Goal: Navigation & Orientation: Find specific page/section

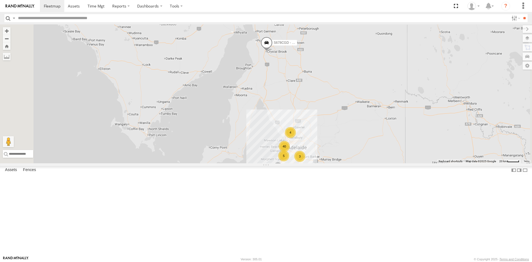
click at [0, 0] on div "SB26LM - (3P HINO) R7" at bounding box center [0, 0] width 0 height 0
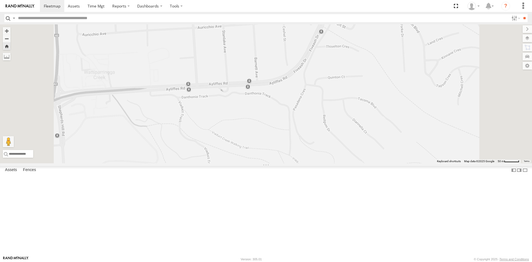
click at [0, 0] on div "SB26LM - (3P HINO) R7" at bounding box center [0, 0] width 0 height 0
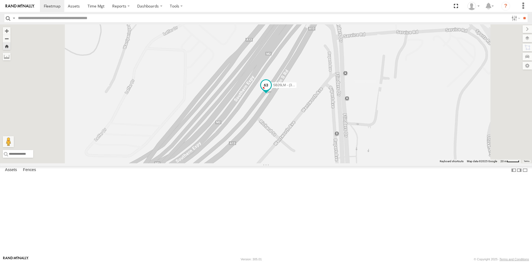
click at [271, 90] on span at bounding box center [266, 85] width 10 height 10
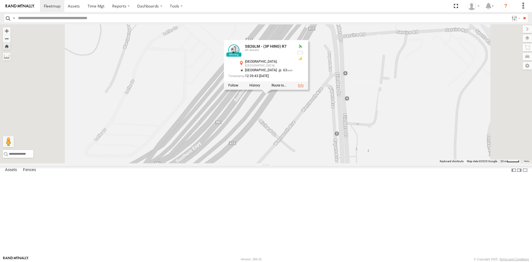
click at [303, 87] on link at bounding box center [301, 85] width 6 height 4
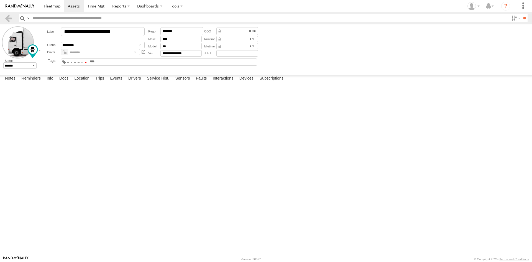
click at [87, 62] on span at bounding box center [86, 62] width 2 height 1
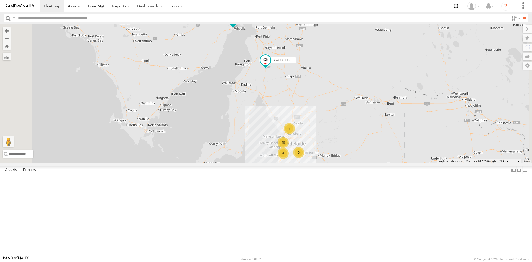
click at [0, 0] on div "S678CGD - Fridge It Sprinter" at bounding box center [0, 0] width 0 height 0
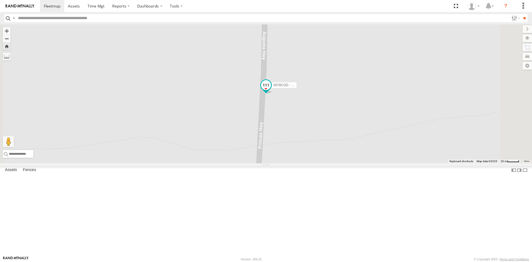
click at [271, 90] on span at bounding box center [266, 85] width 10 height 10
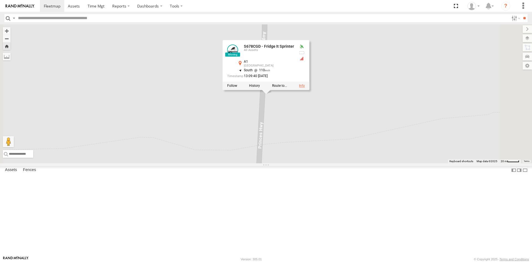
click at [305, 87] on link at bounding box center [302, 86] width 6 height 4
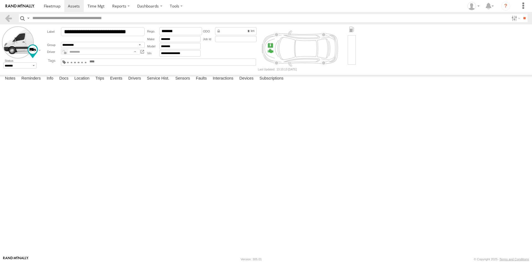
click at [201, 58] on div "1.5 Tonne 10 Pallet Truck 14 Pallet Truck 16 Pallet Truck 2 Pallet Van 2 Tonne …" at bounding box center [158, 61] width 195 height 7
click at [87, 62] on span at bounding box center [86, 62] width 2 height 1
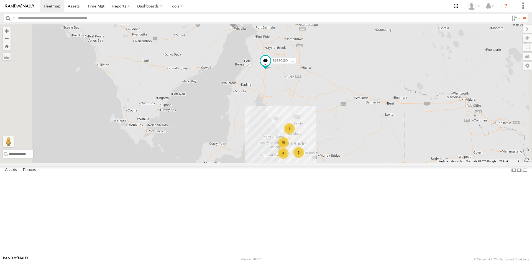
click at [0, 0] on div "SB25LM - (6P HINO) R6 All Assets" at bounding box center [0, 0] width 0 height 0
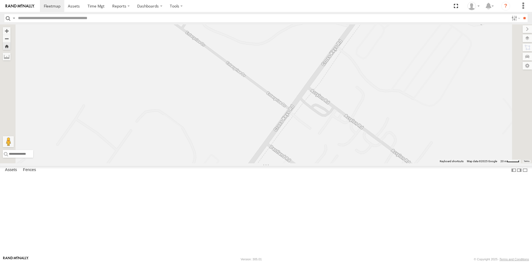
click at [0, 0] on div "SB25LM - (6P HINO) R6" at bounding box center [0, 0] width 0 height 0
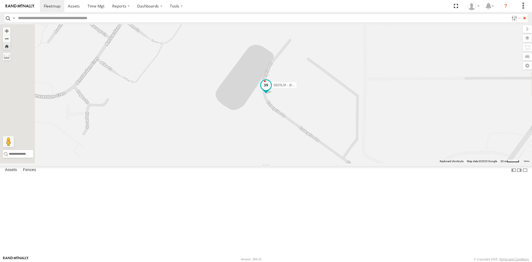
click at [272, 94] on span at bounding box center [266, 86] width 12 height 15
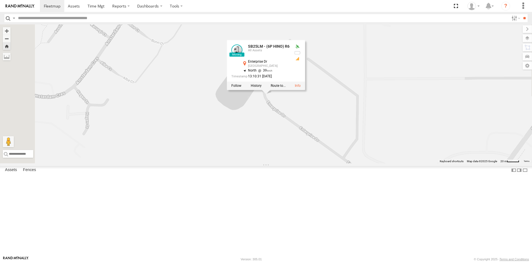
click at [305, 90] on div at bounding box center [266, 85] width 78 height 8
click at [300, 87] on link at bounding box center [298, 86] width 6 height 4
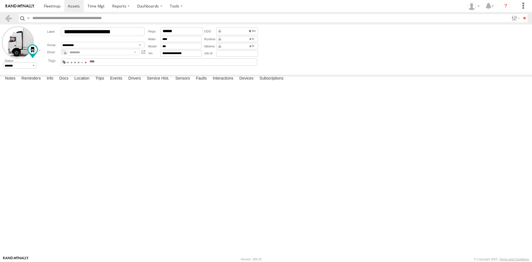
click at [87, 63] on span at bounding box center [86, 62] width 2 height 1
click at [112, 62] on input "text" at bounding box center [98, 62] width 27 height 4
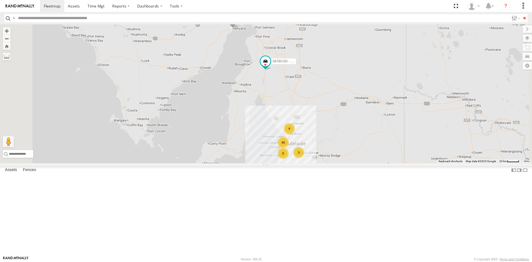
click at [0, 0] on div "S168CSD - Fridge It Spaceship" at bounding box center [0, 0] width 0 height 0
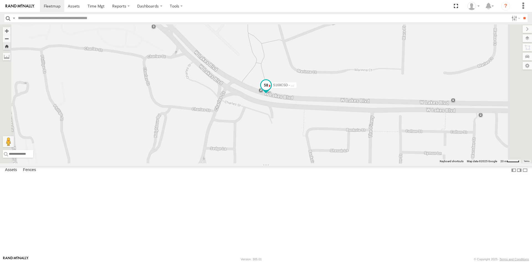
click at [271, 90] on span at bounding box center [266, 85] width 10 height 10
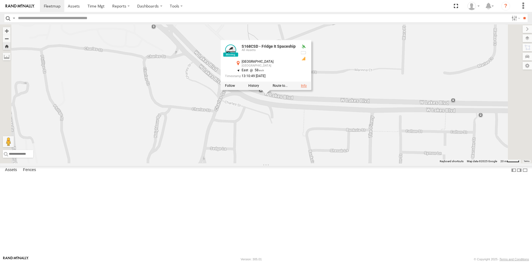
click at [307, 87] on link at bounding box center [304, 86] width 6 height 4
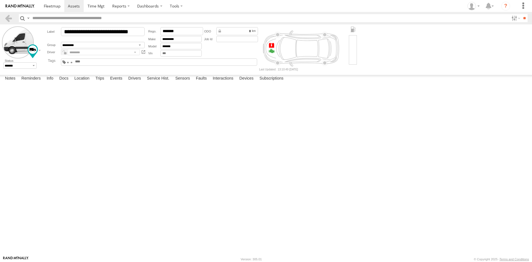
click at [101, 62] on input "text" at bounding box center [87, 62] width 27 height 4
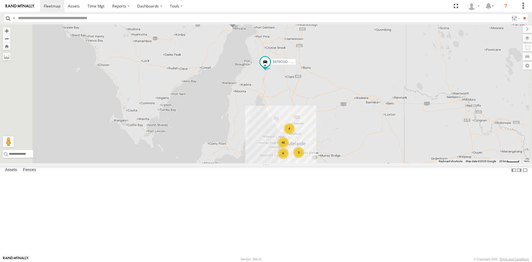
click at [0, 0] on div "S168CSD - Fridge It Spaceship" at bounding box center [0, 0] width 0 height 0
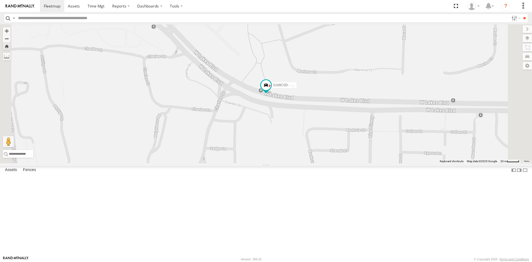
click at [0, 0] on div "S168CSD - Fridge It Spaceship" at bounding box center [0, 0] width 0 height 0
click at [271, 90] on span at bounding box center [266, 85] width 10 height 10
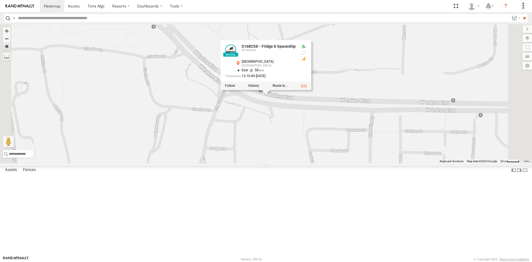
click at [307, 87] on link at bounding box center [304, 86] width 6 height 4
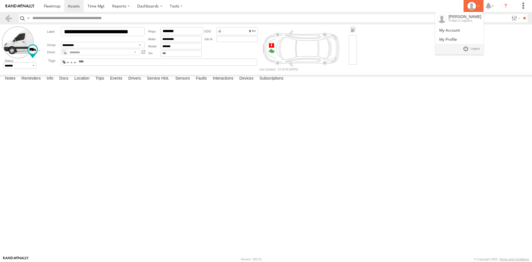
click at [475, 5] on icon at bounding box center [471, 6] width 8 height 8
click at [423, 44] on form "**********" at bounding box center [266, 48] width 528 height 44
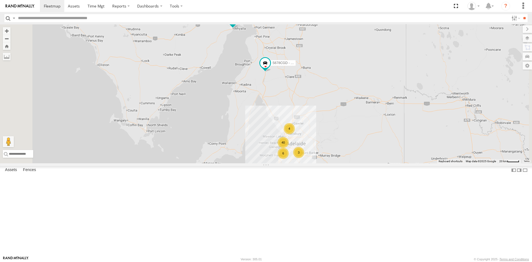
click at [0, 0] on div "SB25LM - (6P HINO) R6" at bounding box center [0, 0] width 0 height 0
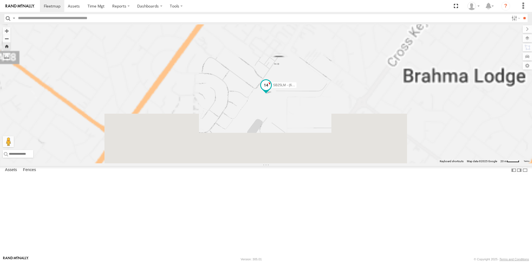
click at [271, 90] on span at bounding box center [266, 85] width 10 height 10
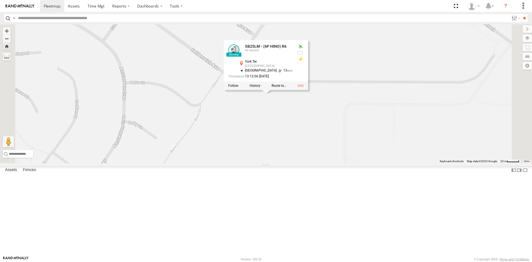
click at [0, 0] on div "S168CSD - Fridge It Spaceship" at bounding box center [0, 0] width 0 height 0
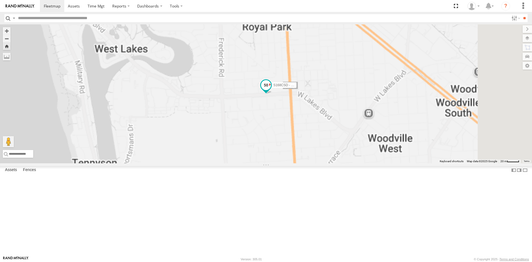
click at [271, 90] on span at bounding box center [266, 85] width 10 height 10
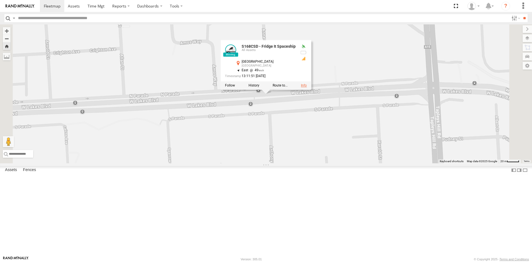
click at [311, 90] on div at bounding box center [265, 85] width 91 height 8
click at [307, 87] on link at bounding box center [304, 86] width 6 height 4
